Goal: Task Accomplishment & Management: Use online tool/utility

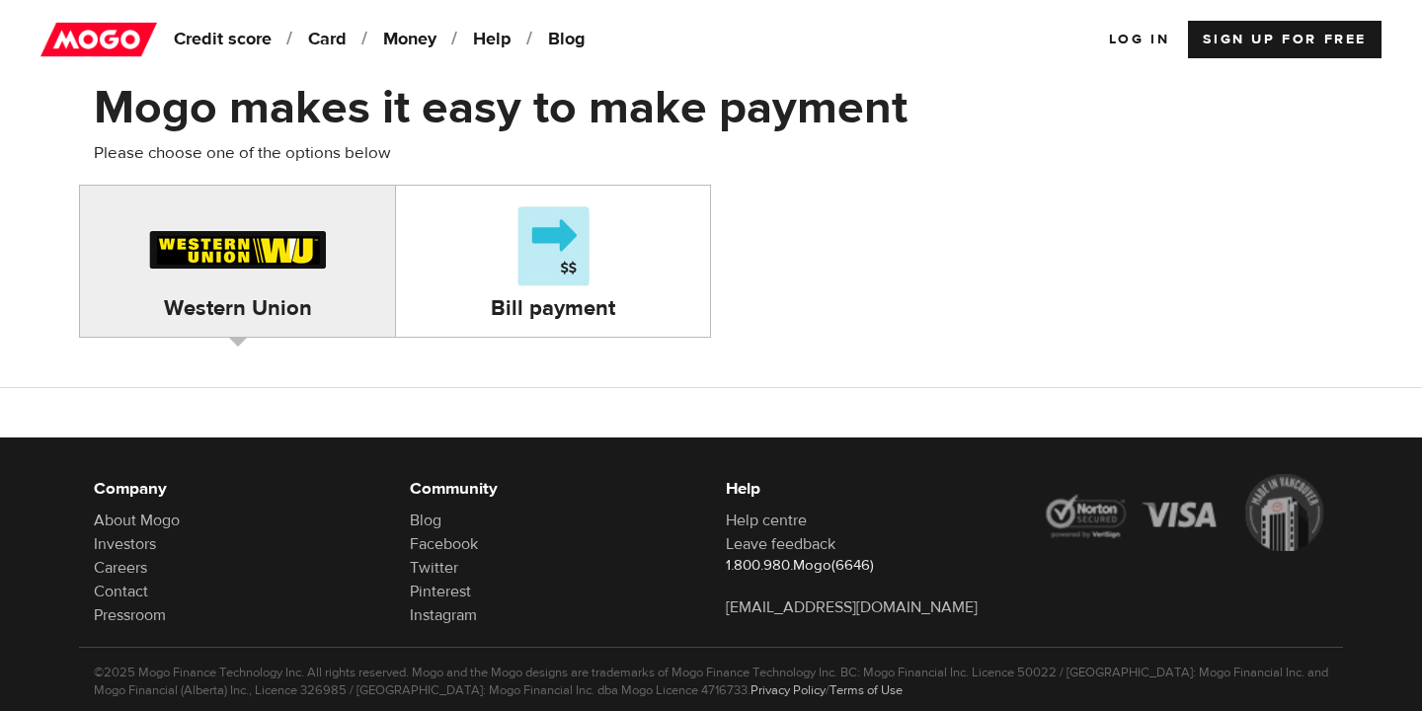
click at [497, 249] on div "Bill payment" at bounding box center [553, 260] width 314 height 121
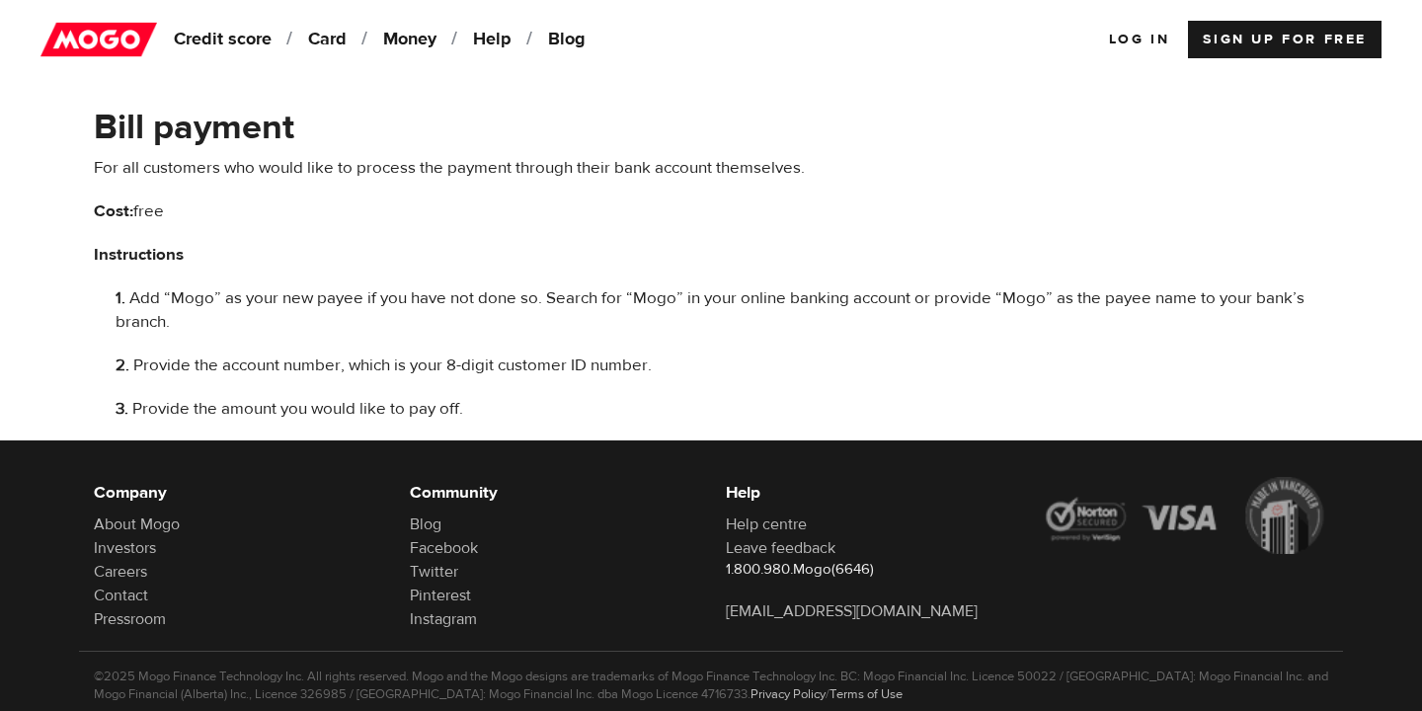
scroll to position [342, 0]
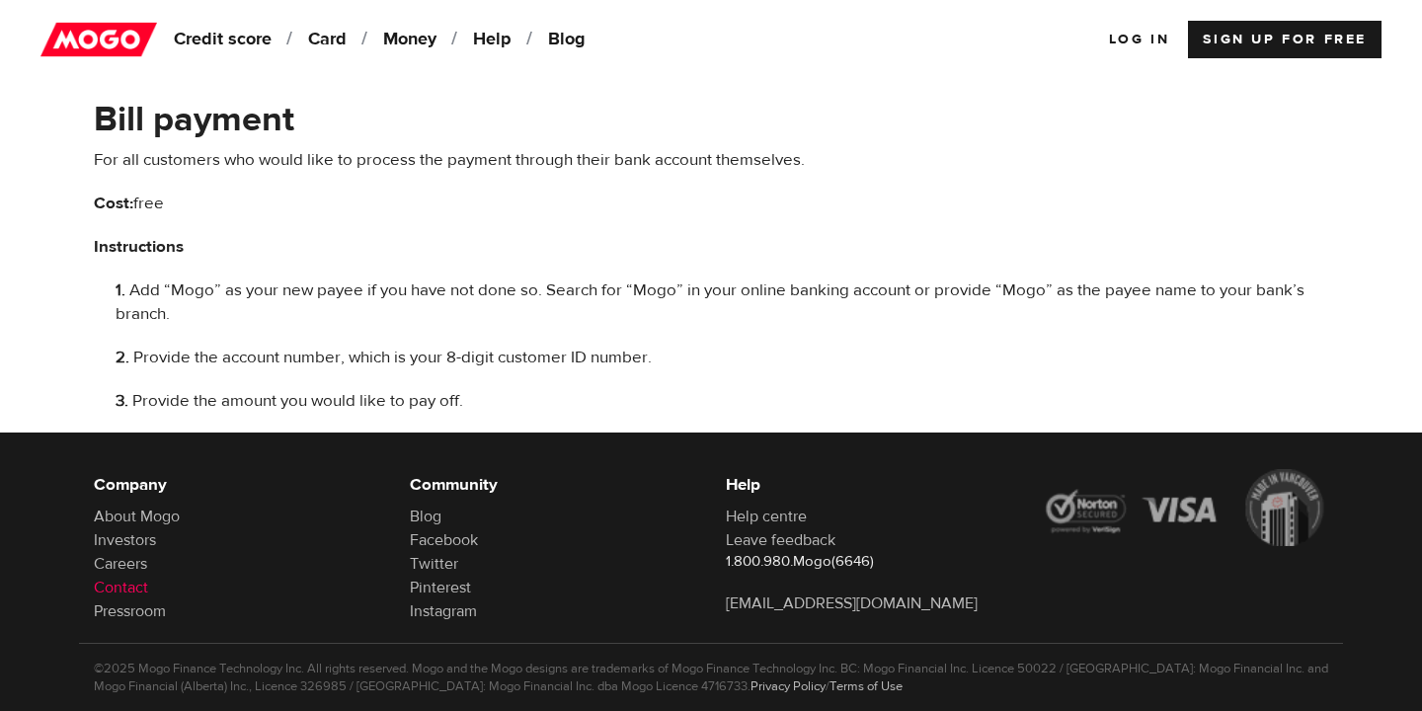
click at [140, 590] on link "Contact" at bounding box center [121, 588] width 54 height 20
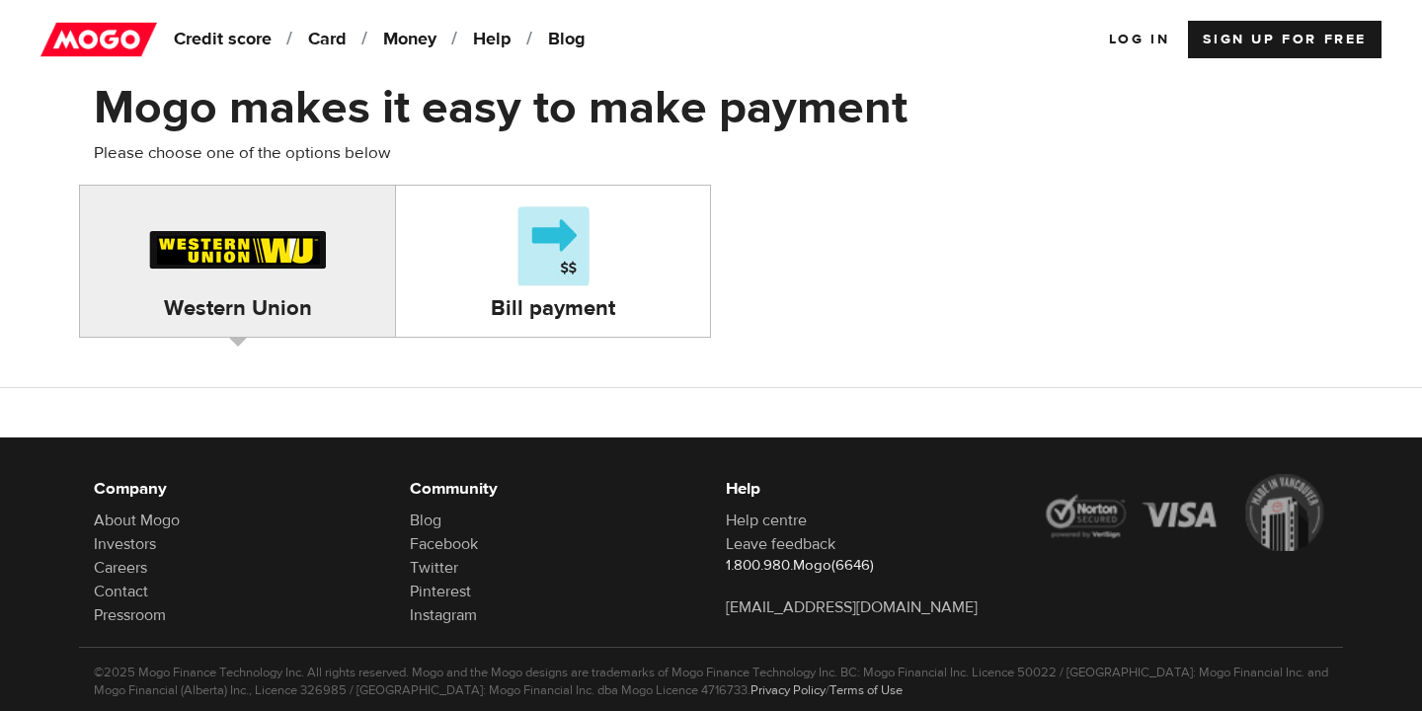
scroll to position [44, 0]
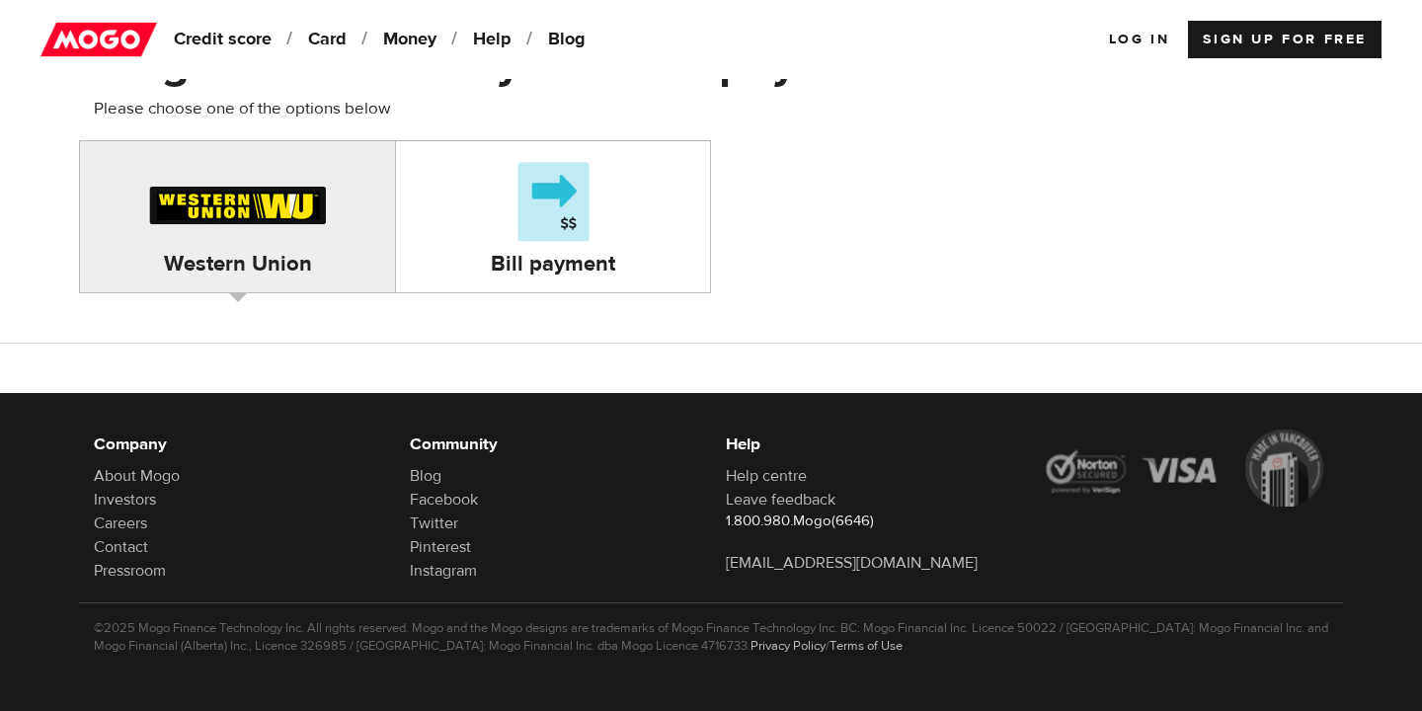
click at [502, 238] on div "Bill payment" at bounding box center [553, 216] width 314 height 121
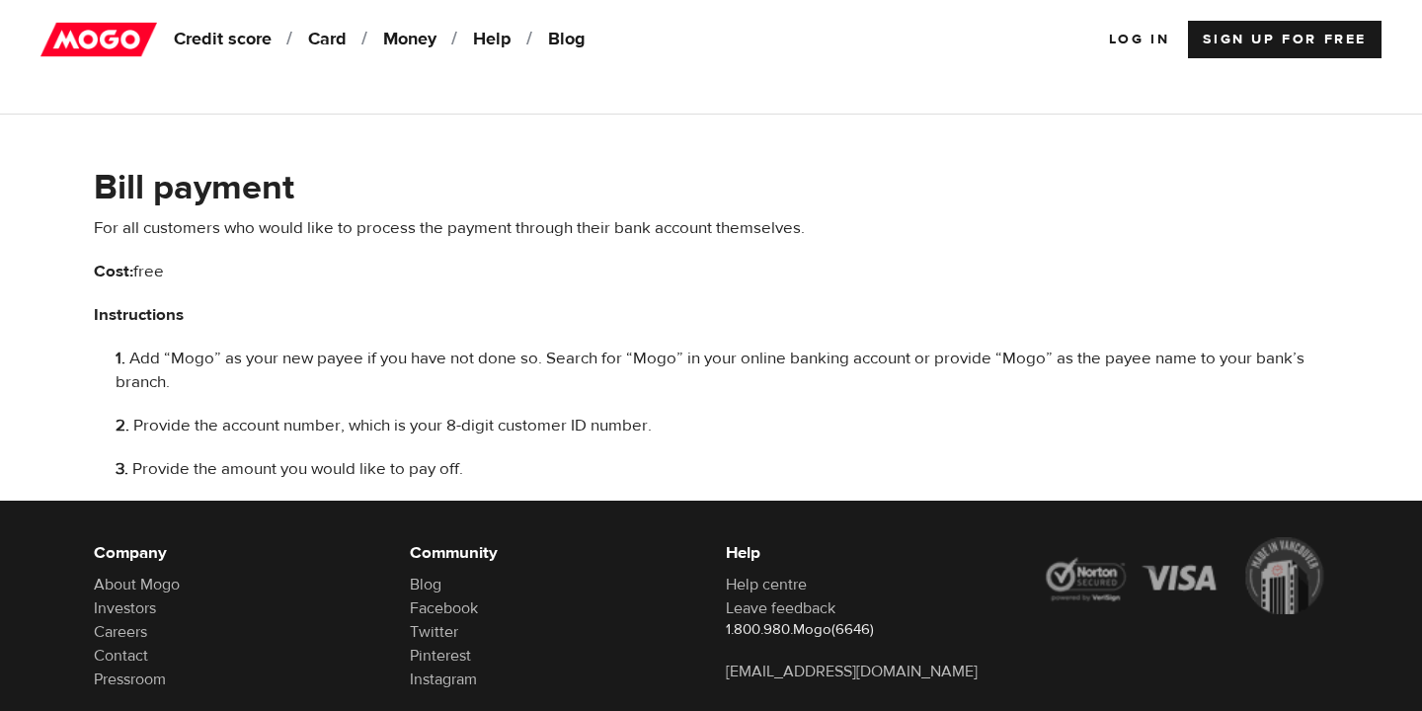
scroll to position [242, 0]
